Goal: Task Accomplishment & Management: Complete application form

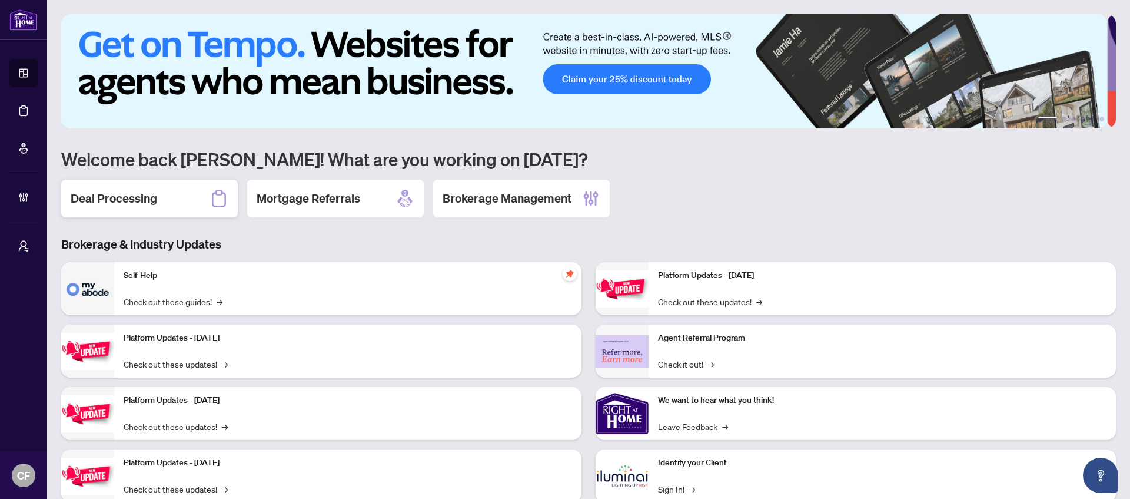
click at [208, 213] on div "Deal Processing" at bounding box center [149, 199] width 177 height 38
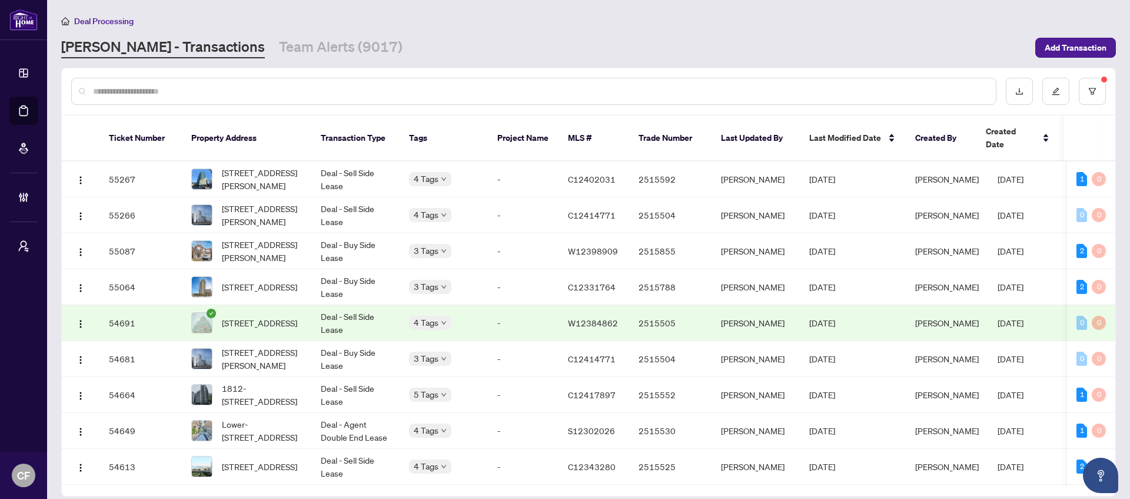
click at [236, 88] on input "text" at bounding box center [540, 91] width 894 height 13
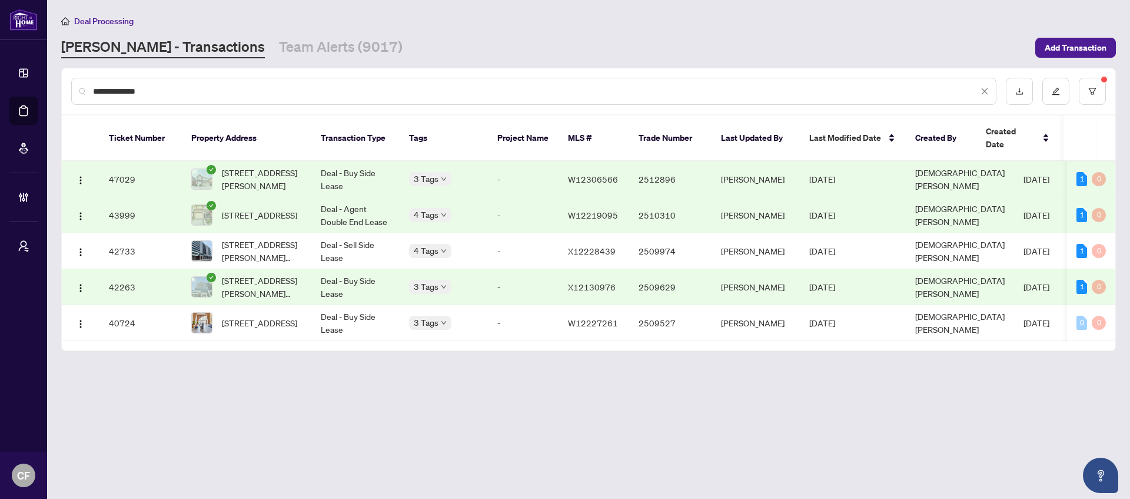
type input "**********"
click at [91, 22] on span "Deal Processing" at bounding box center [103, 21] width 59 height 11
click at [114, 14] on li "Deal Processing" at bounding box center [97, 21] width 72 height 14
click at [110, 49] on link "[PERSON_NAME] - Transactions" at bounding box center [163, 47] width 204 height 21
click at [1050, 92] on button "button" at bounding box center [1056, 91] width 27 height 27
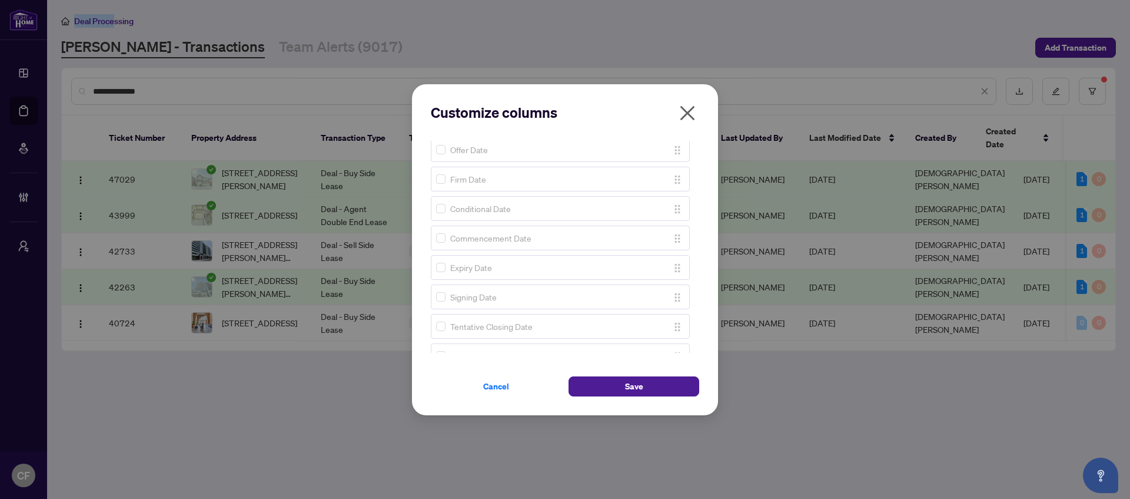
scroll to position [244, 0]
click at [621, 392] on button "Save" at bounding box center [634, 386] width 131 height 20
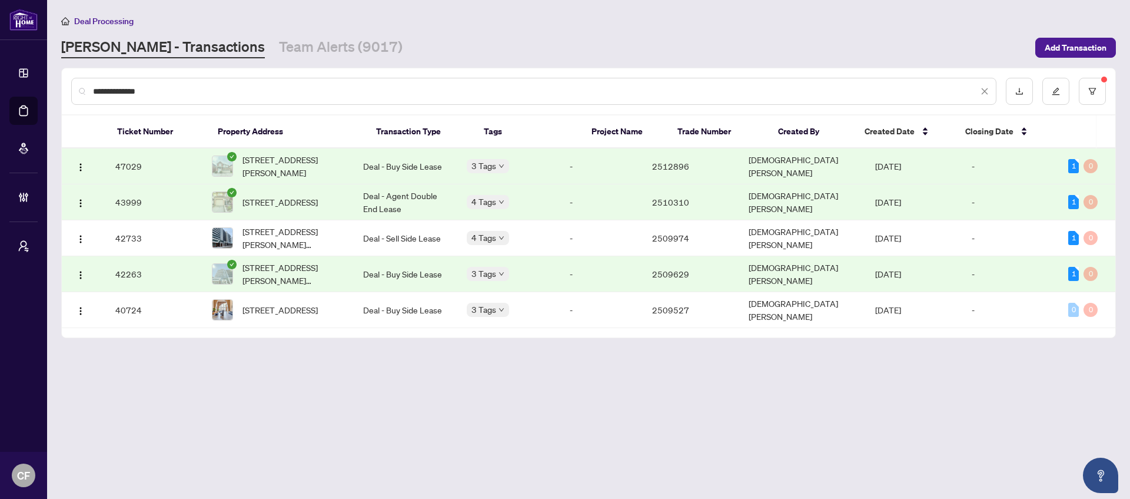
click at [989, 173] on td "-" at bounding box center [1011, 166] width 97 height 36
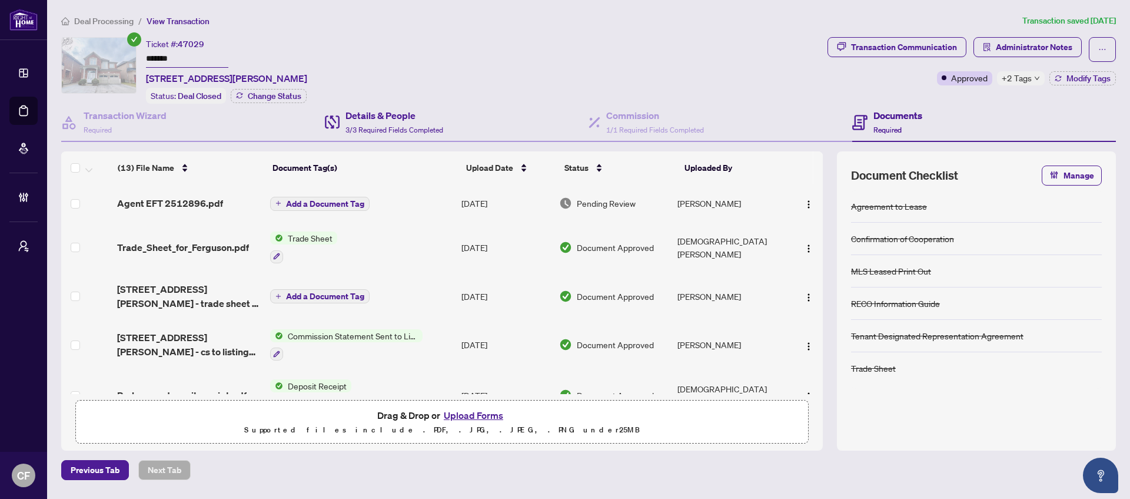
click at [456, 121] on div "Details & People 3/3 Required Fields Completed" at bounding box center [457, 123] width 264 height 38
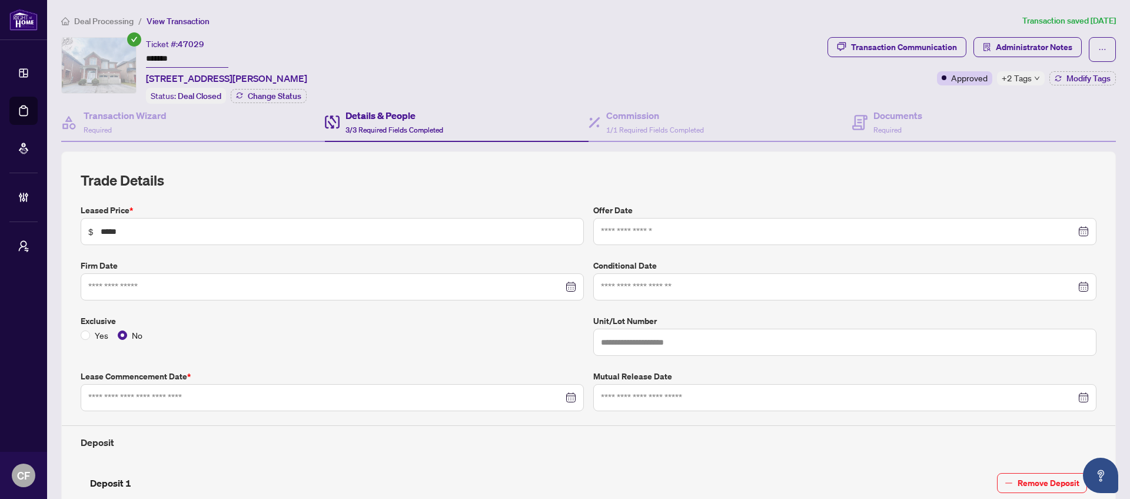
type input "**********"
click at [126, 24] on span "Deal Processing" at bounding box center [103, 21] width 59 height 11
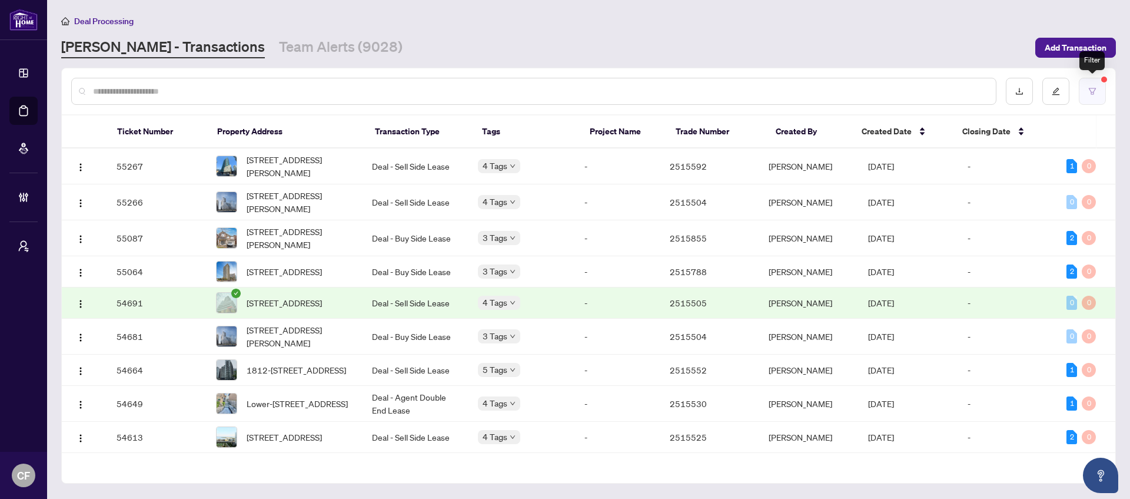
click at [1087, 90] on button "button" at bounding box center [1092, 91] width 27 height 27
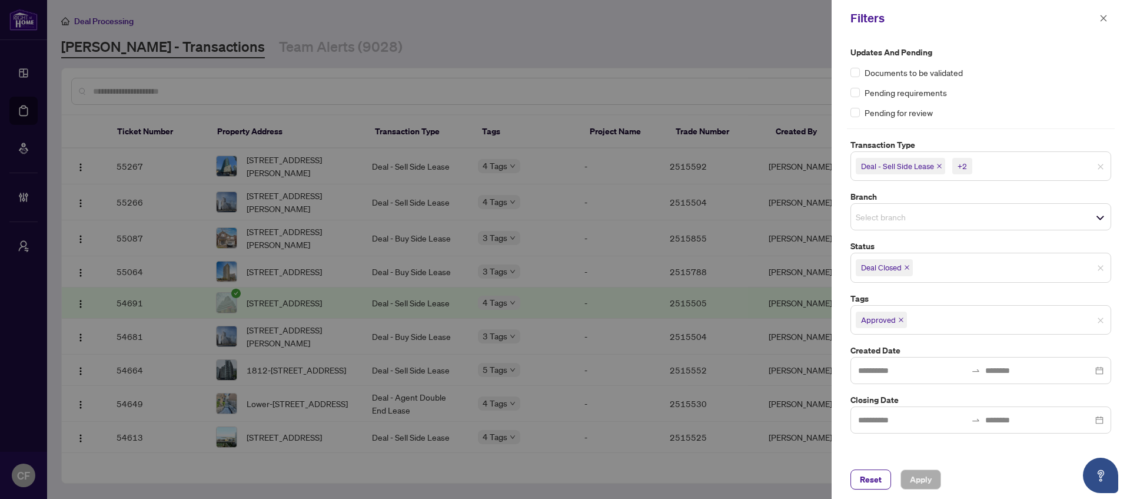
click at [778, 42] on div at bounding box center [565, 249] width 1130 height 499
click at [1104, 22] on icon "close" at bounding box center [1104, 18] width 8 height 8
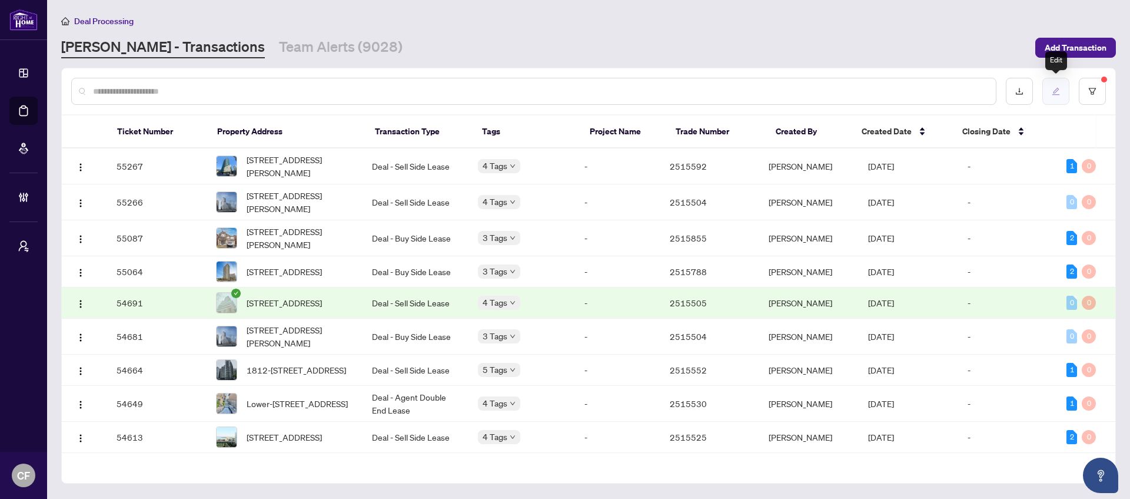
click at [1052, 95] on button "button" at bounding box center [1056, 91] width 27 height 27
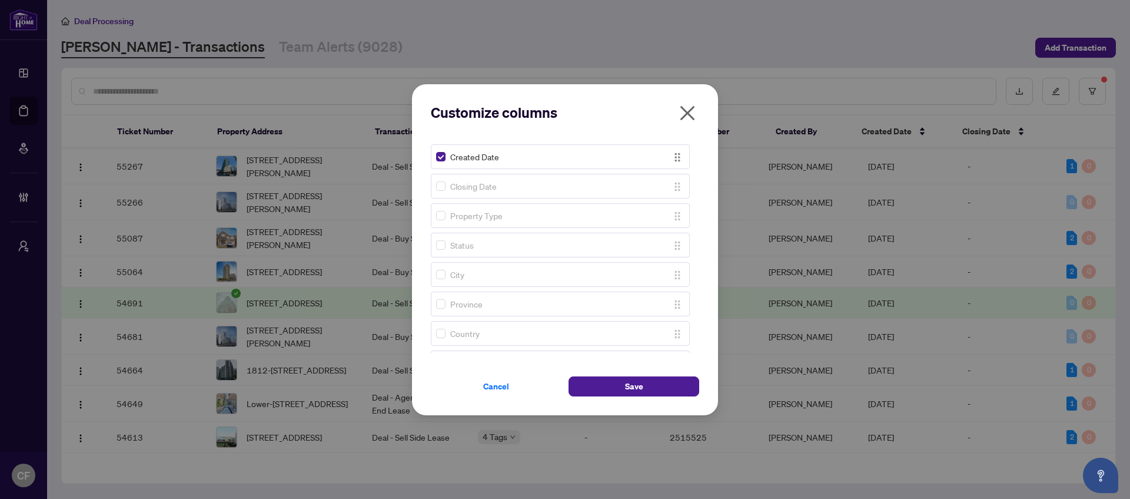
scroll to position [178, 0]
click at [573, 384] on button "Save" at bounding box center [634, 386] width 131 height 20
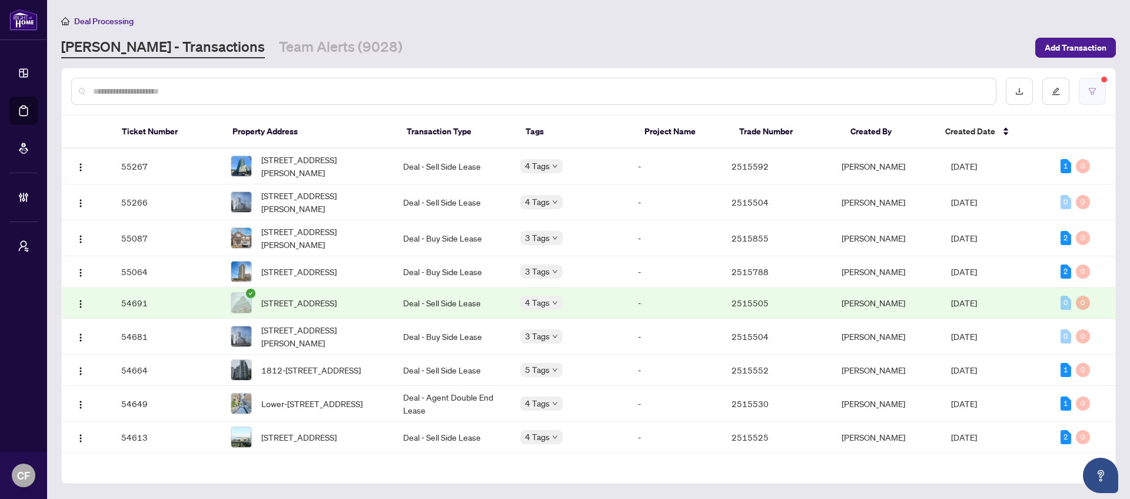
click at [1099, 92] on button "button" at bounding box center [1092, 91] width 27 height 27
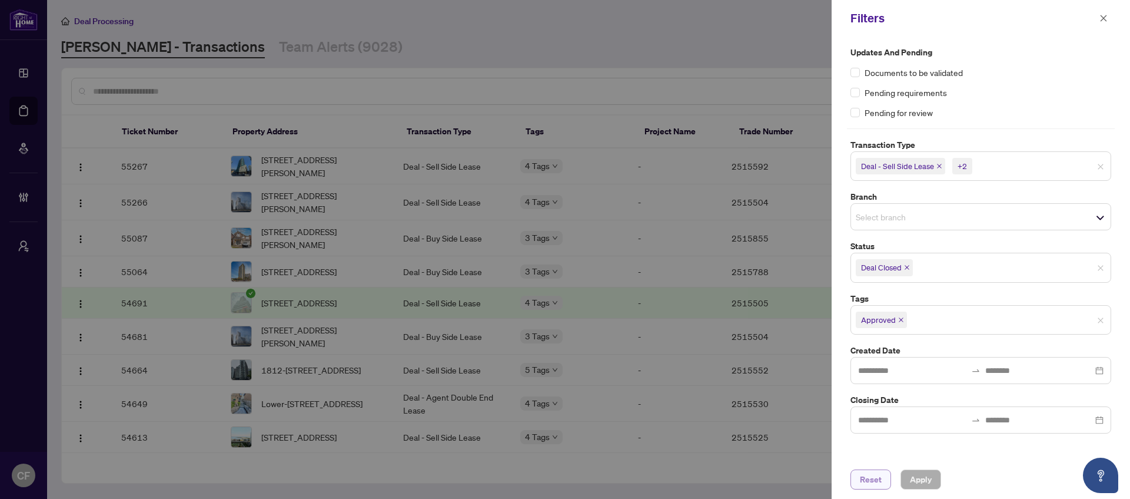
click at [870, 482] on span "Reset" at bounding box center [871, 479] width 22 height 19
